Goal: Task Accomplishment & Management: Check status

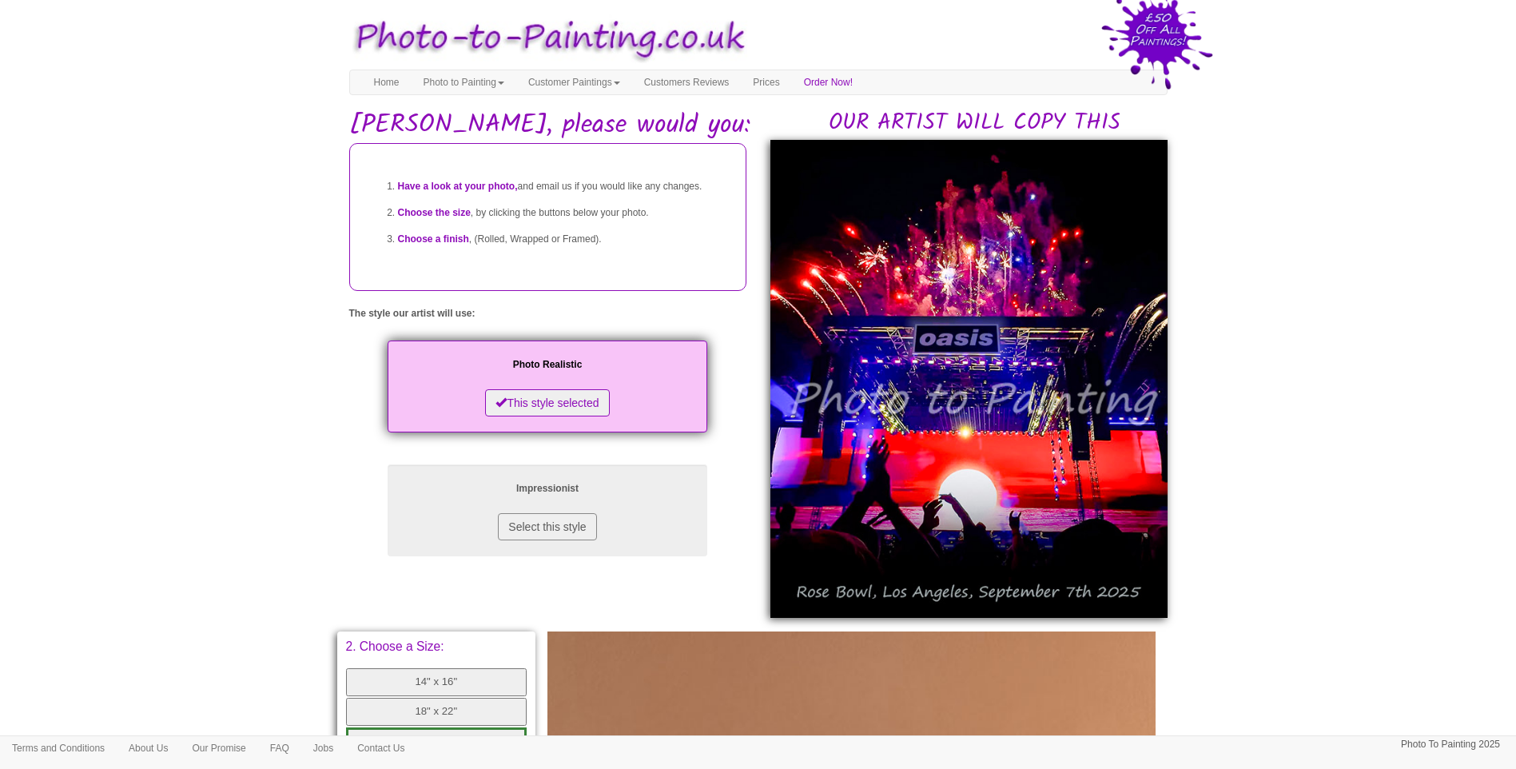
click at [1419, 515] on body "Your painting - risk free Toggle navigation Menu Home Photo to Painting Photo t…" at bounding box center [758, 660] width 1516 height 1304
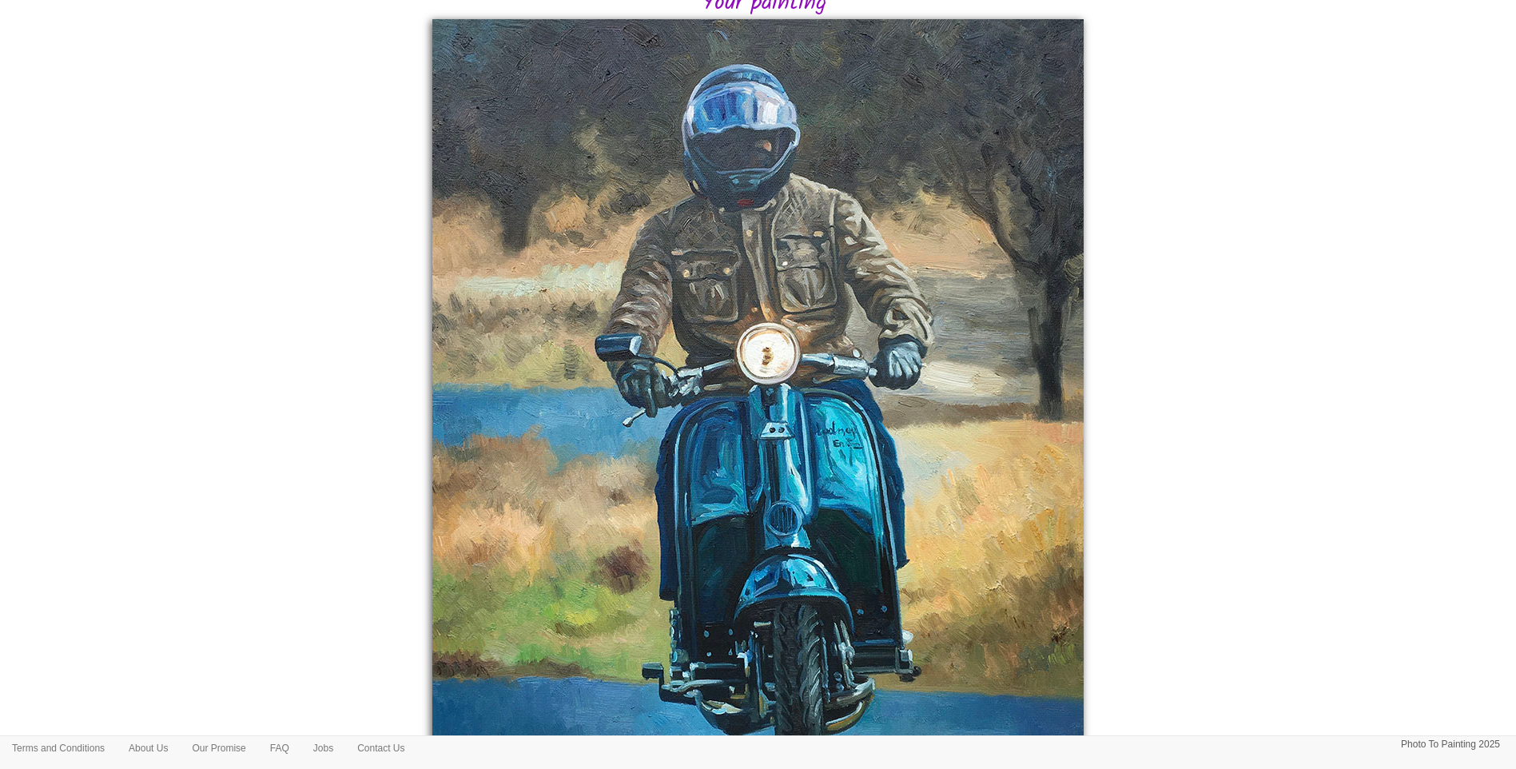
scroll to position [484, 0]
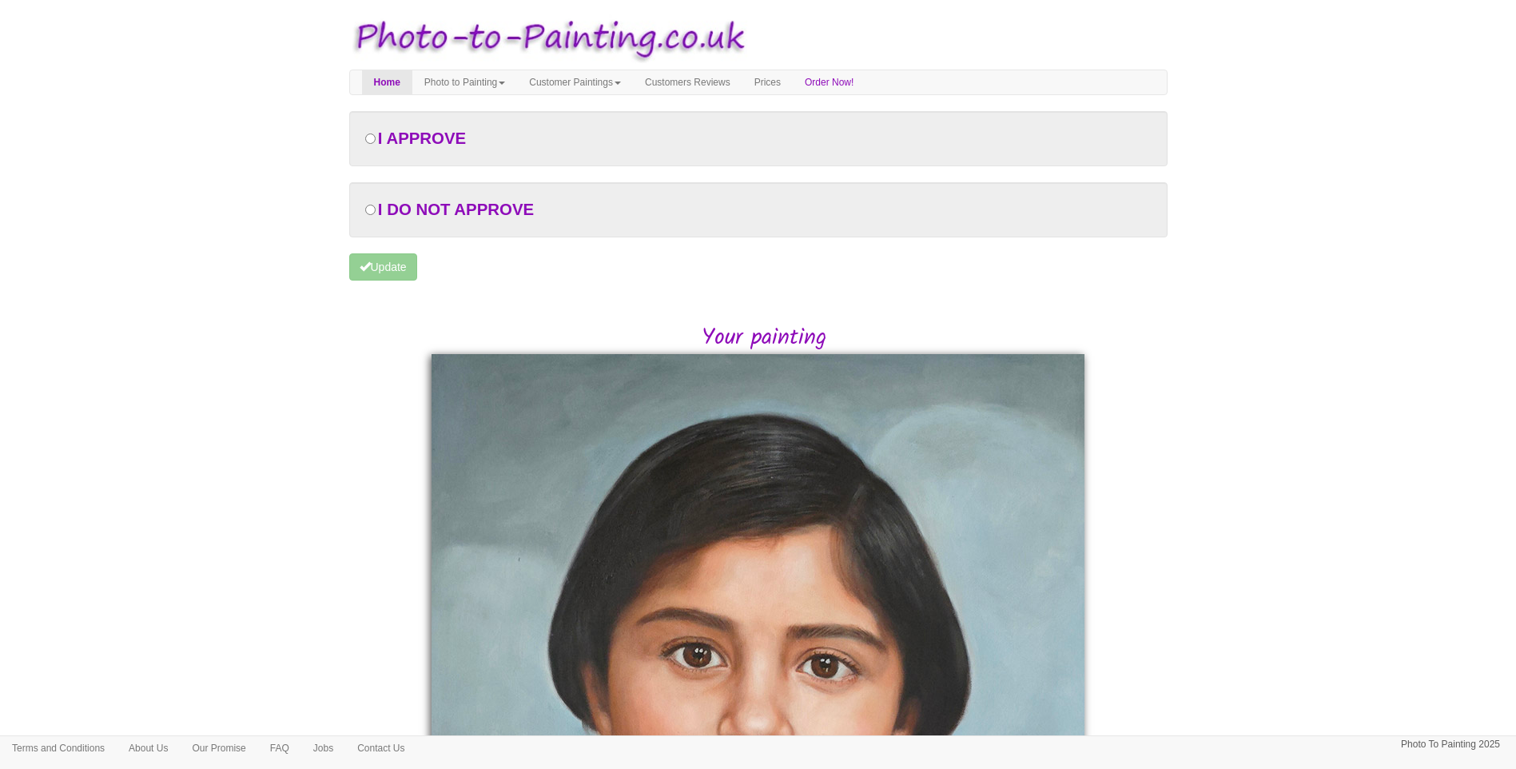
click at [1264, 508] on body "Your painting - risk free Toggle navigation Menu Home Photo to Painting Photo t…" at bounding box center [758, 630] width 1516 height 1245
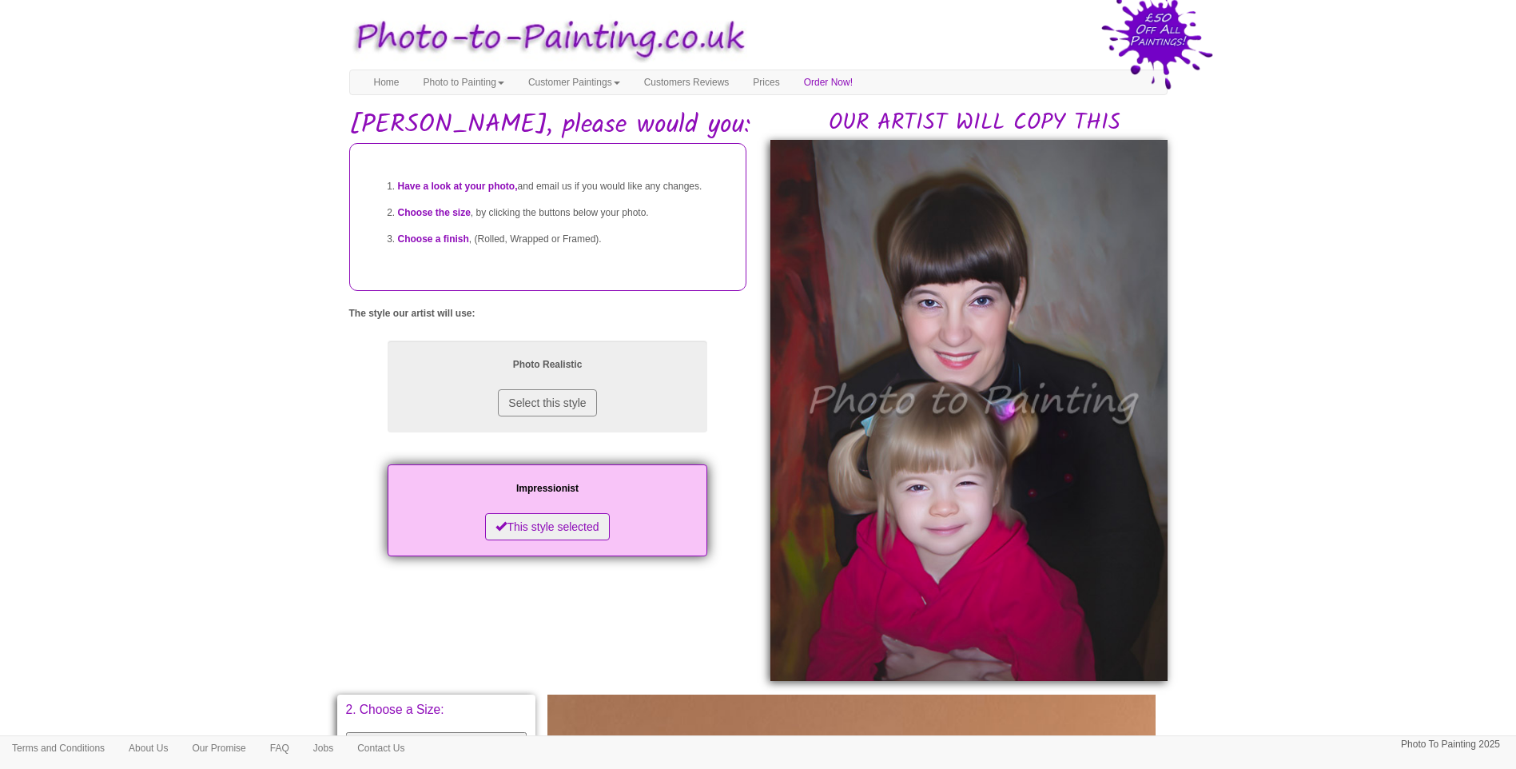
click at [1380, 482] on body "Your painting - risk free Toggle navigation Menu Home Photo to Painting Photo t…" at bounding box center [758, 691] width 1516 height 1367
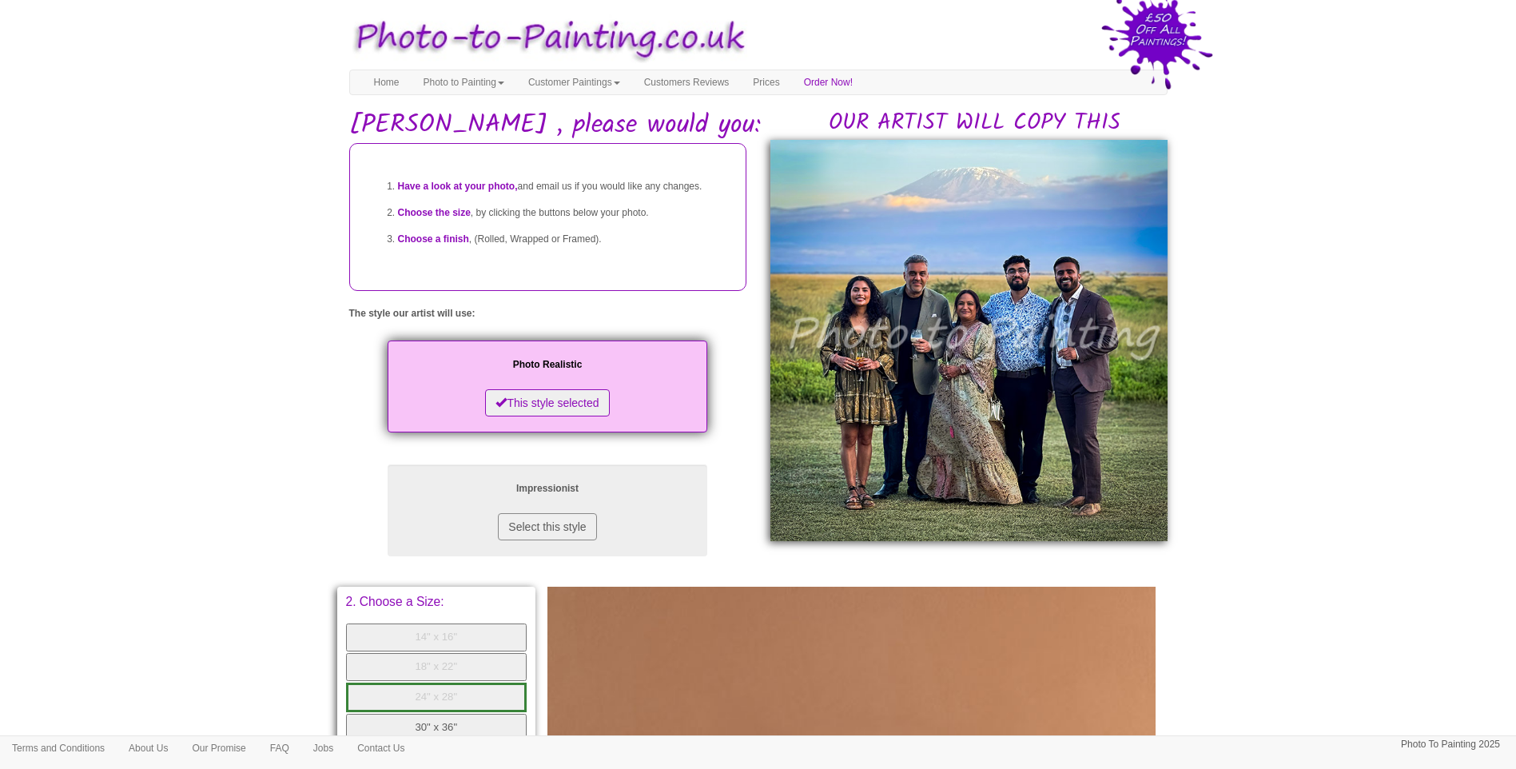
drag, startPoint x: 1445, startPoint y: 509, endPoint x: 1311, endPoint y: 526, distance: 134.5
click at [1420, 515] on body "Your painting - risk free Toggle navigation Menu Home Photo to Painting Photo t…" at bounding box center [758, 637] width 1516 height 1259
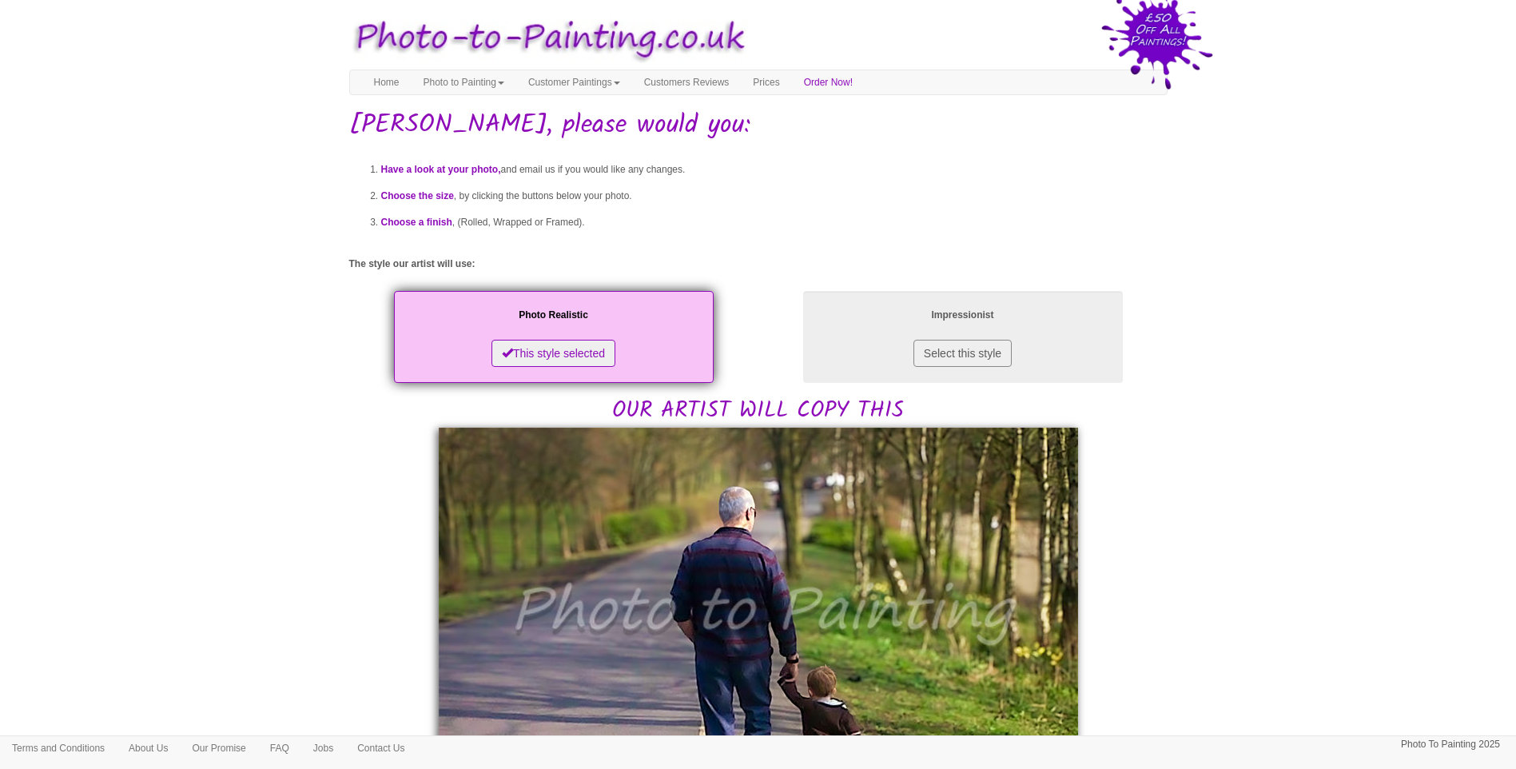
drag, startPoint x: 1259, startPoint y: 466, endPoint x: 1248, endPoint y: 487, distance: 23.2
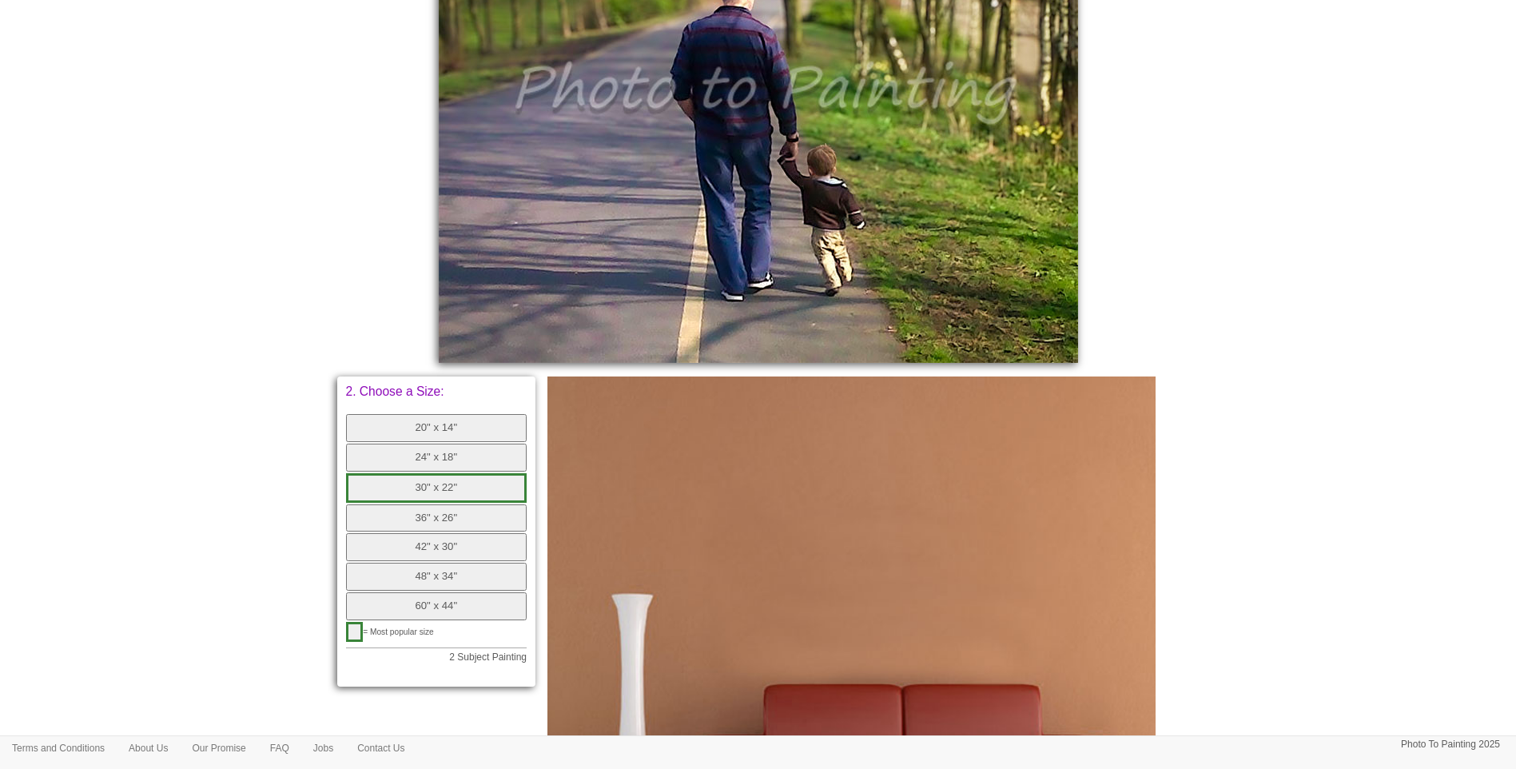
scroll to position [533, 0]
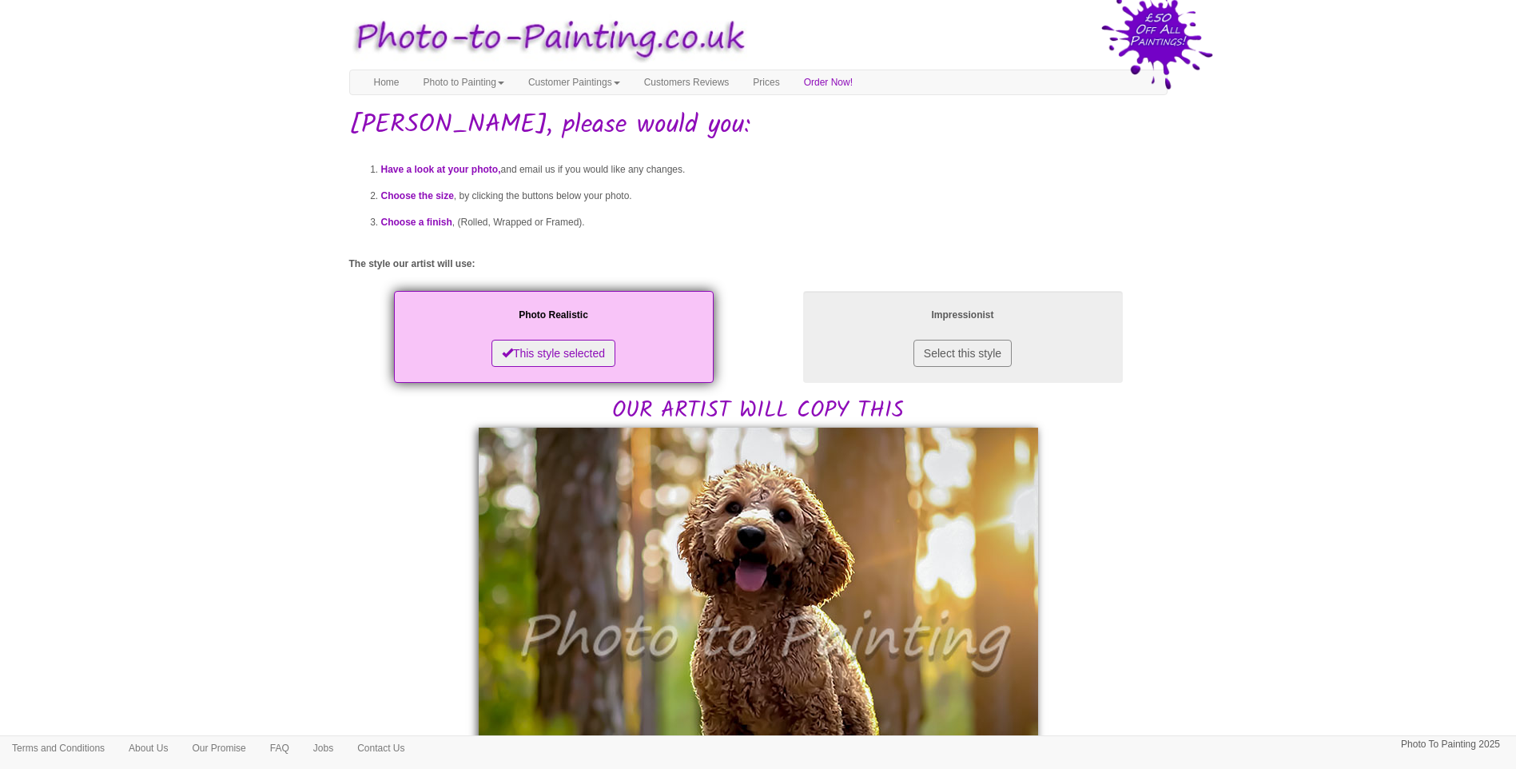
click at [1386, 500] on body "Your painting - risk free Toggle navigation Menu Home Photo to Painting Photo t…" at bounding box center [758, 782] width 1516 height 1549
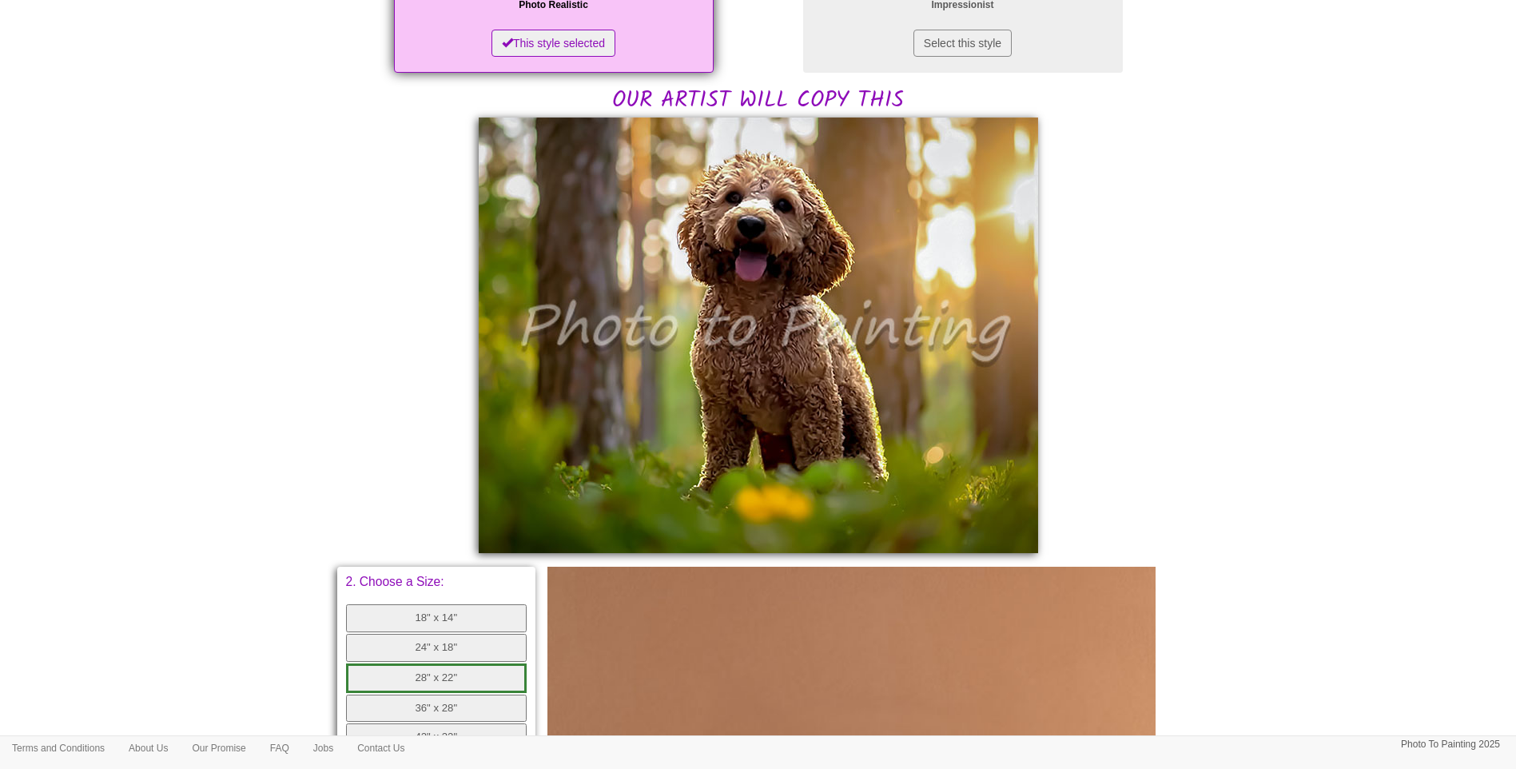
scroll to position [123, 0]
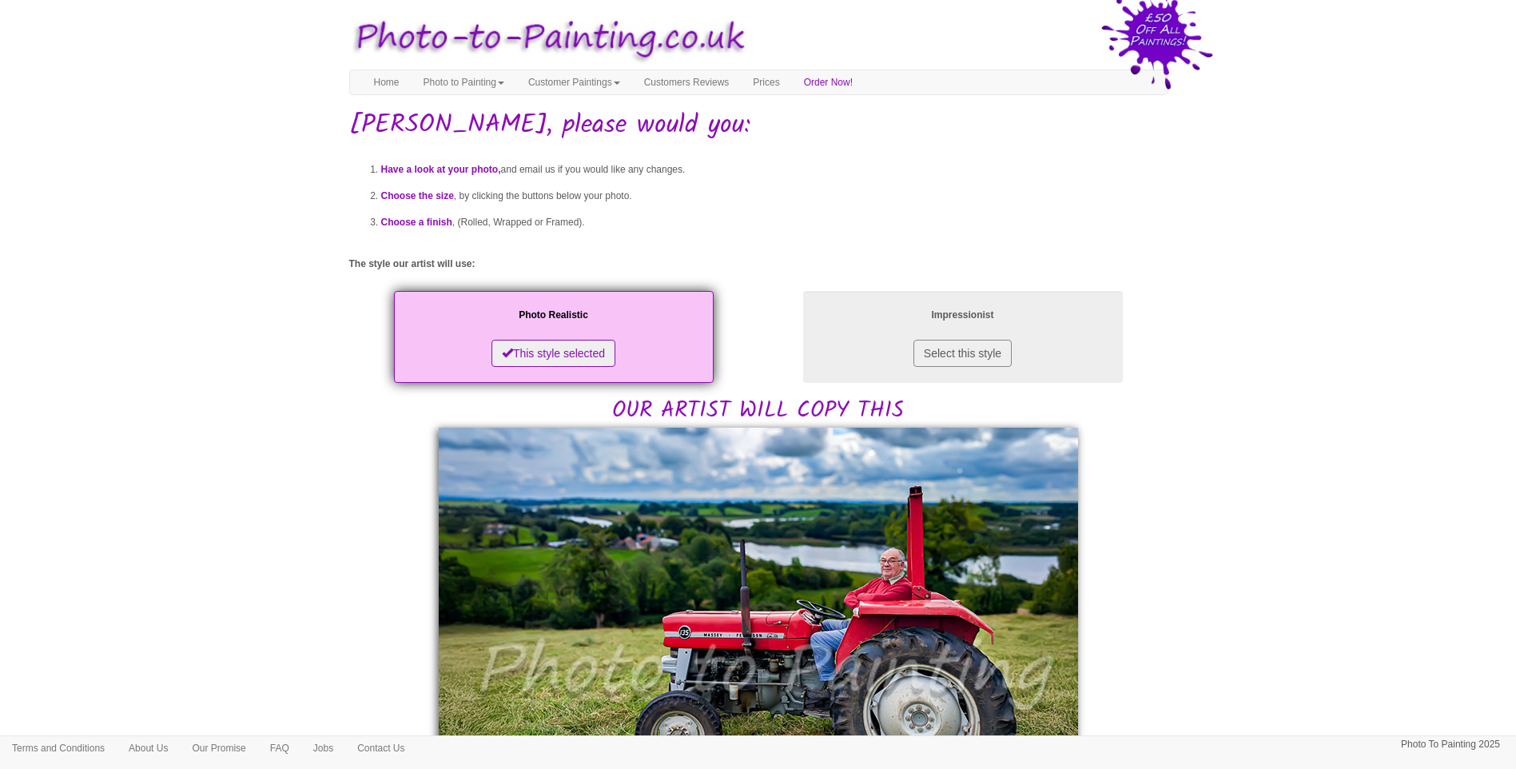
click at [1328, 517] on body "Your painting - risk free Toggle navigation Menu Home Photo to Painting Photo t…" at bounding box center [758, 765] width 1516 height 1515
